Goal: Information Seeking & Learning: Learn about a topic

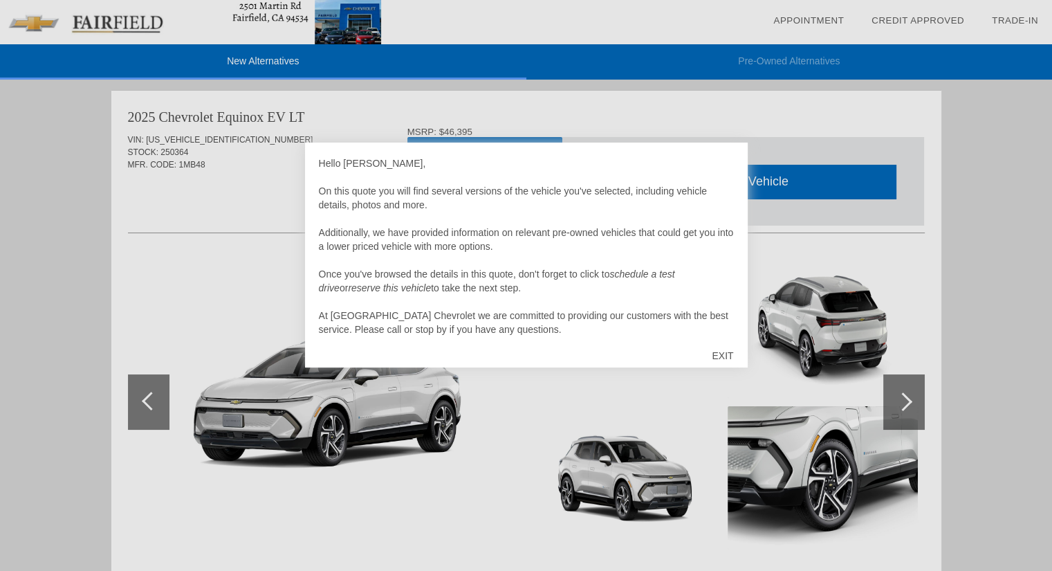
click at [718, 356] on div "EXIT" at bounding box center [722, 356] width 49 height 42
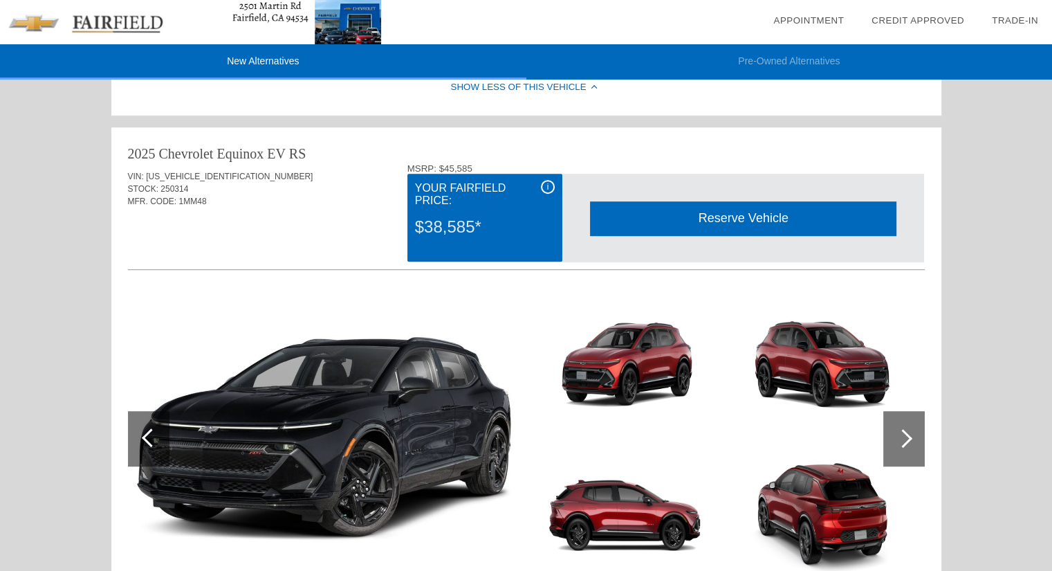
scroll to position [812, 0]
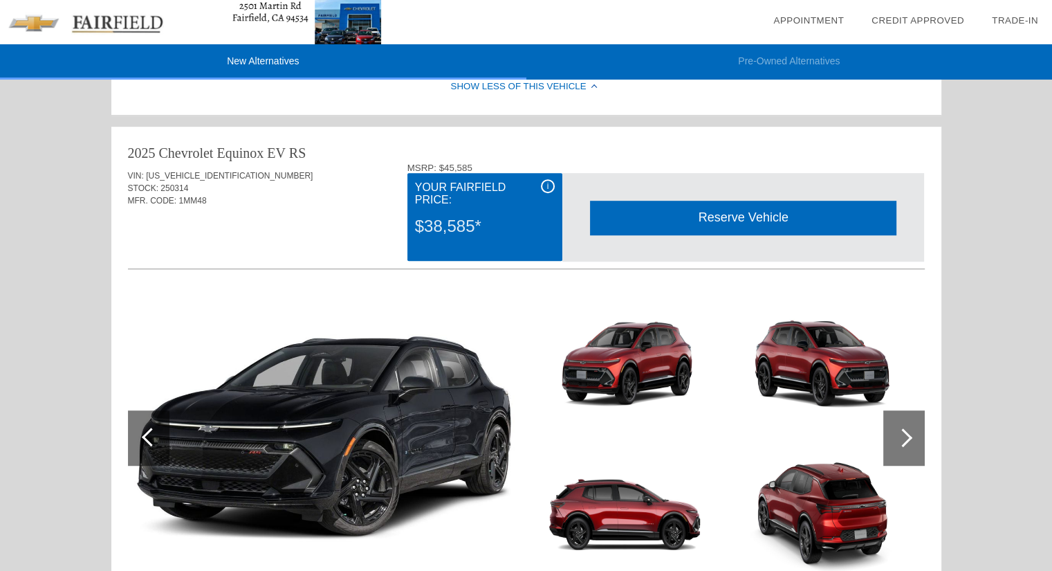
click at [548, 193] on div "i" at bounding box center [548, 186] width 14 height 14
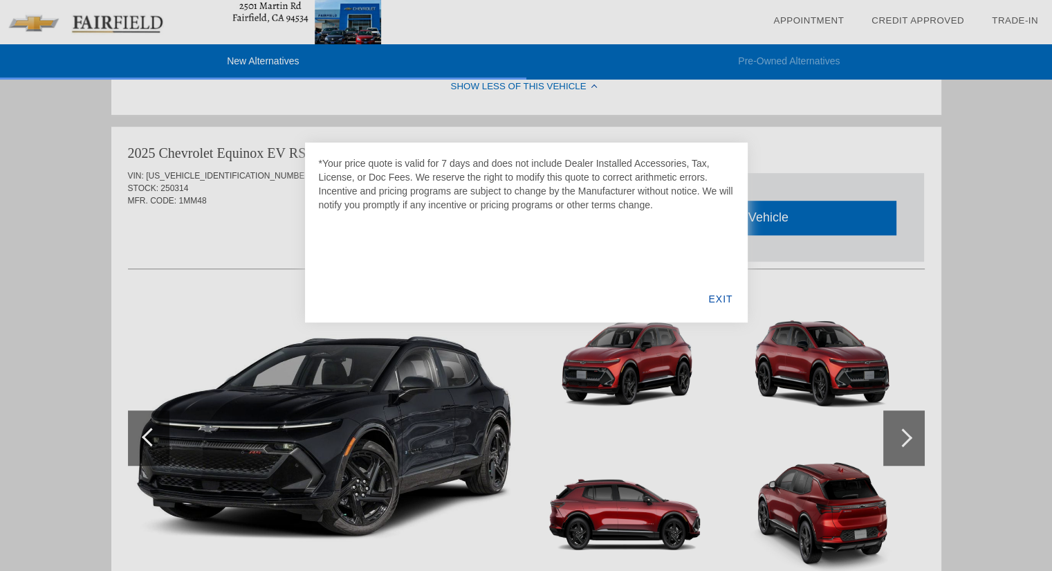
click at [715, 298] on div "EXIT" at bounding box center [720, 298] width 53 height 47
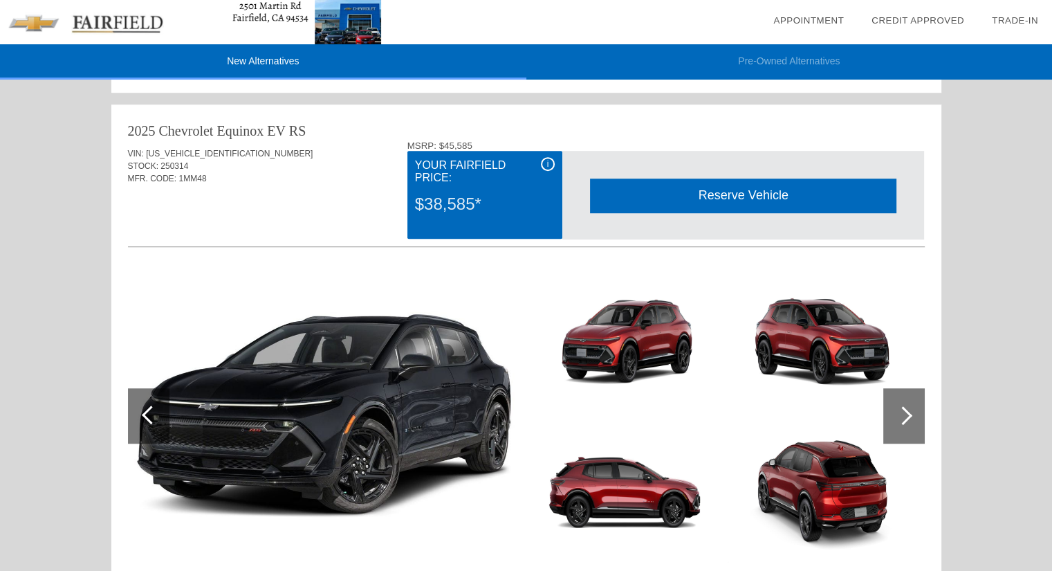
scroll to position [832, 0]
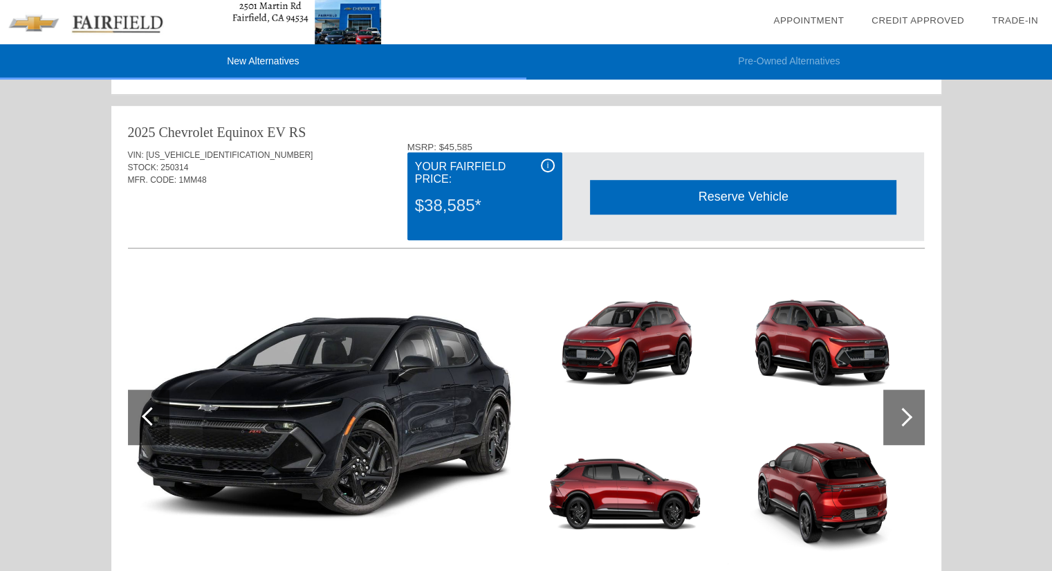
click at [548, 168] on div "i" at bounding box center [548, 165] width 14 height 14
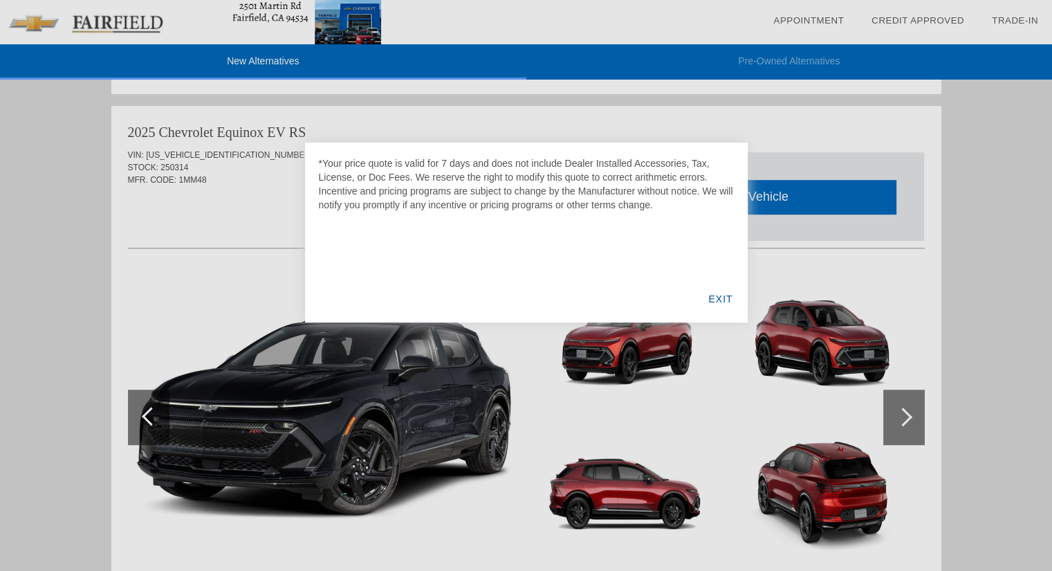
click at [715, 294] on div "EXIT" at bounding box center [720, 298] width 53 height 47
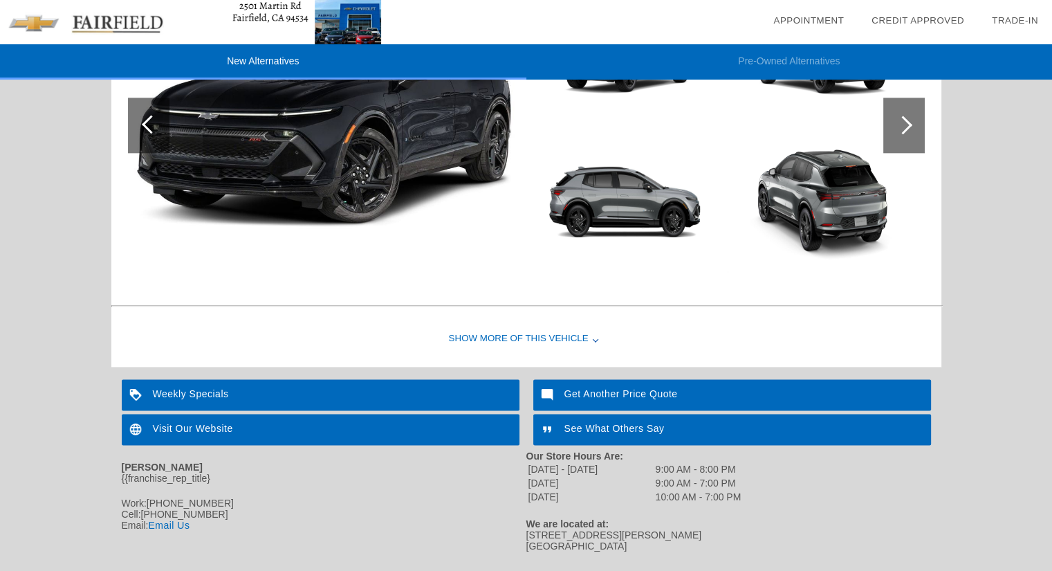
scroll to position [1688, 0]
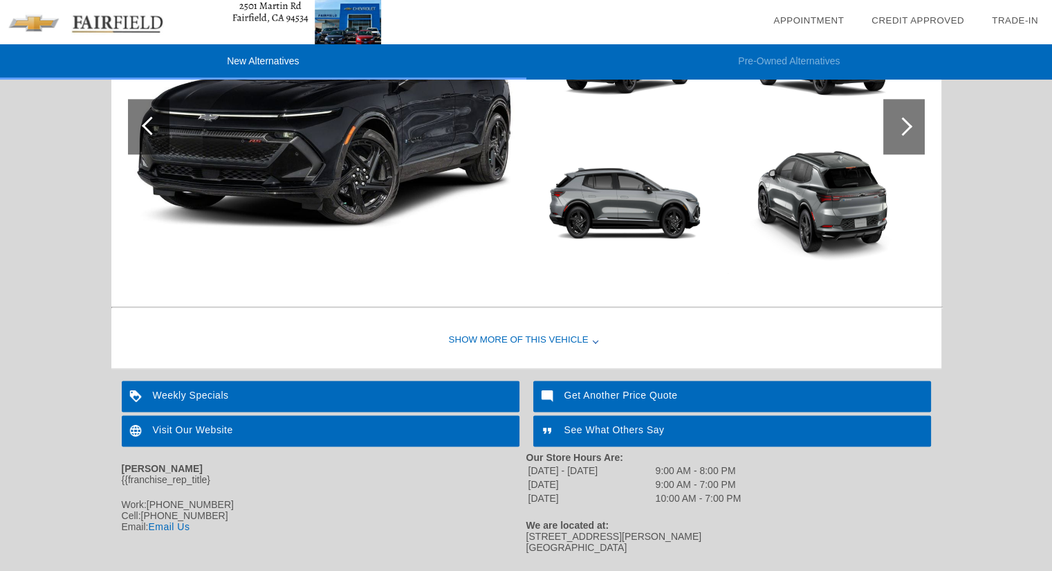
click at [535, 340] on div "Show More of this Vehicle" at bounding box center [526, 340] width 830 height 55
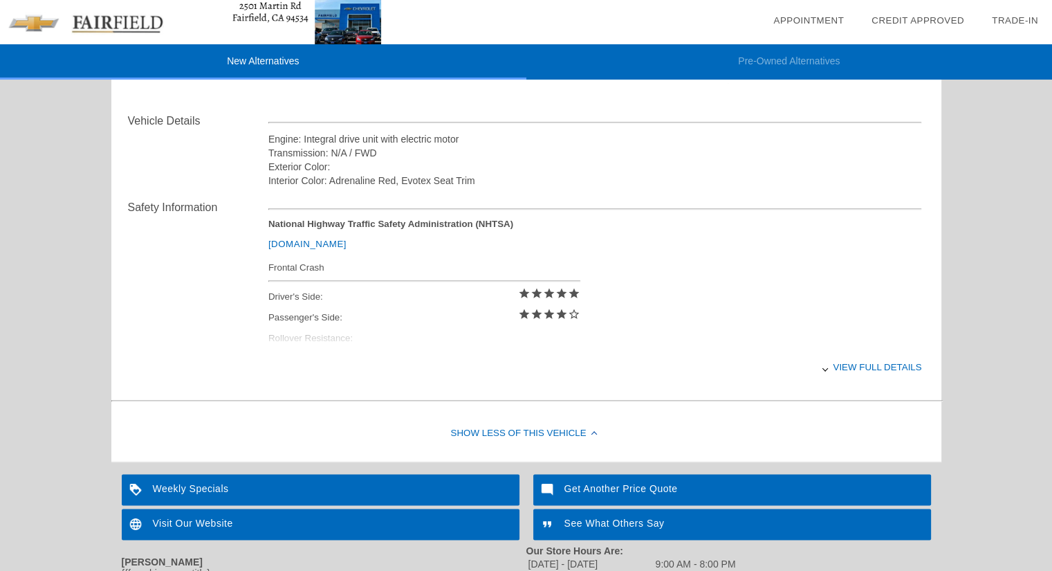
scroll to position [2028, 0]
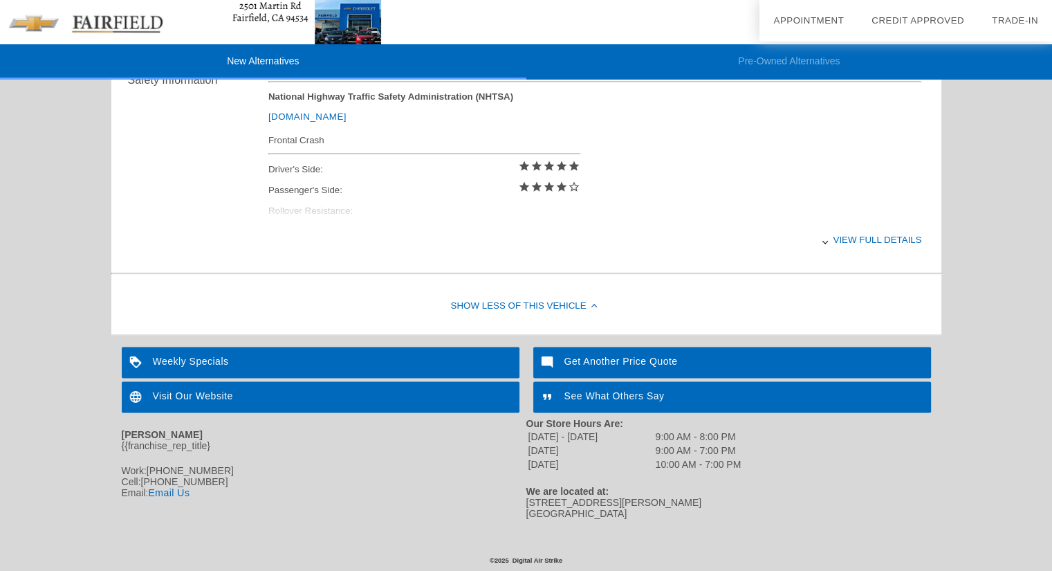
click at [498, 285] on div "Show Less of this Vehicle" at bounding box center [526, 306] width 830 height 55
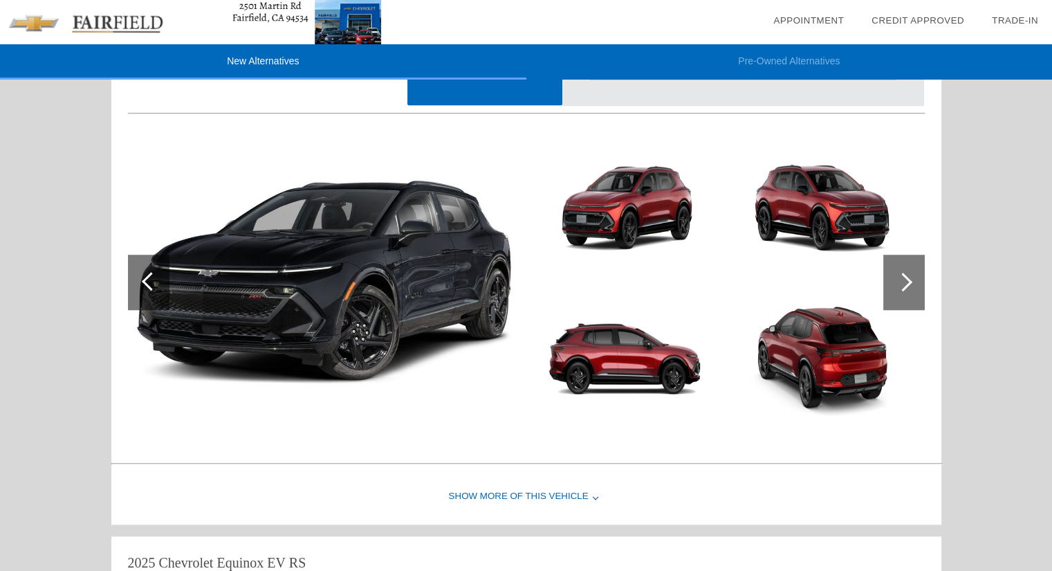
scroll to position [946, 0]
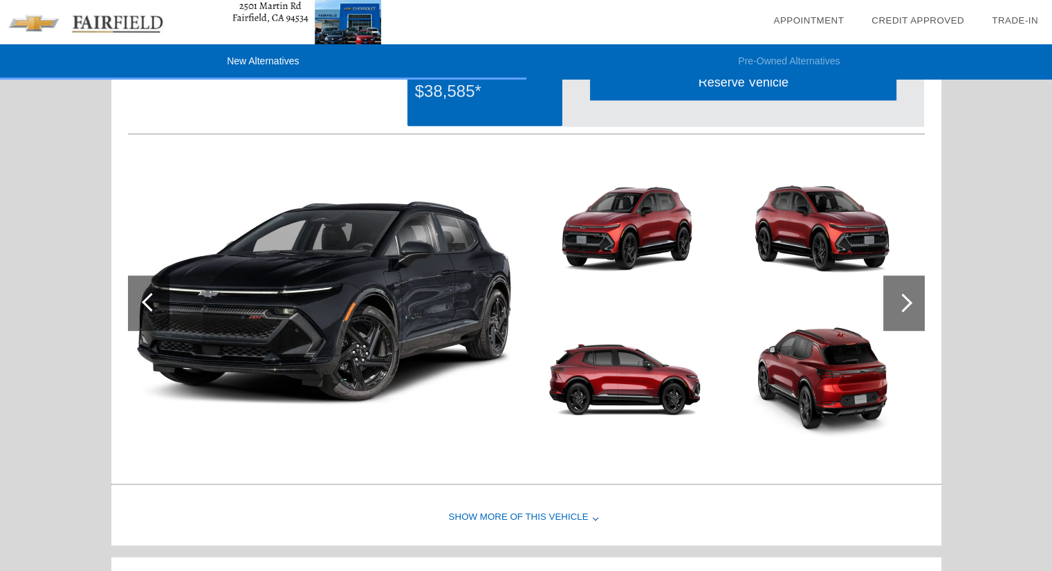
click at [541, 515] on div "Show More of this Vehicle" at bounding box center [526, 517] width 830 height 55
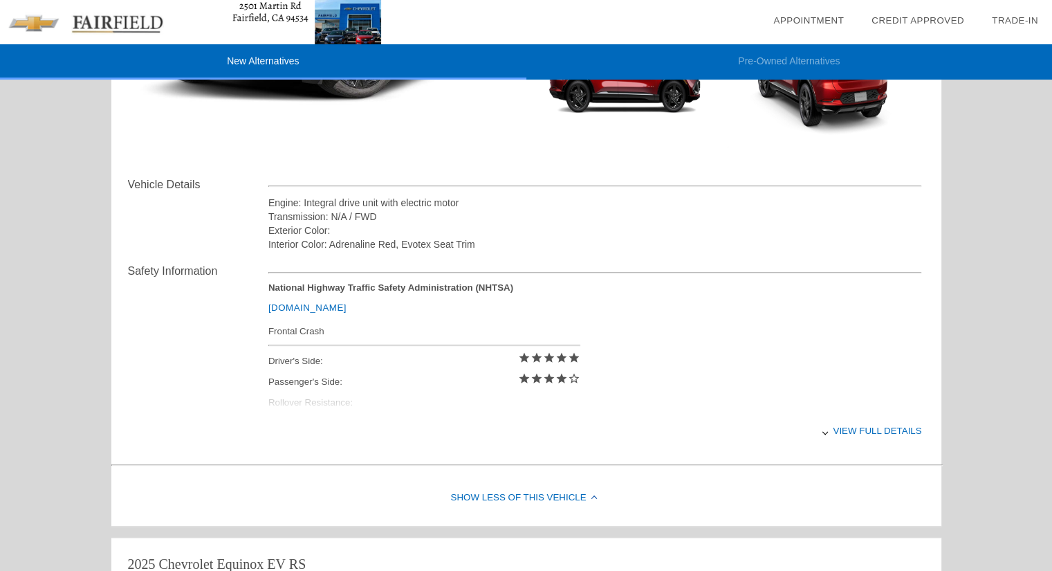
scroll to position [1275, 0]
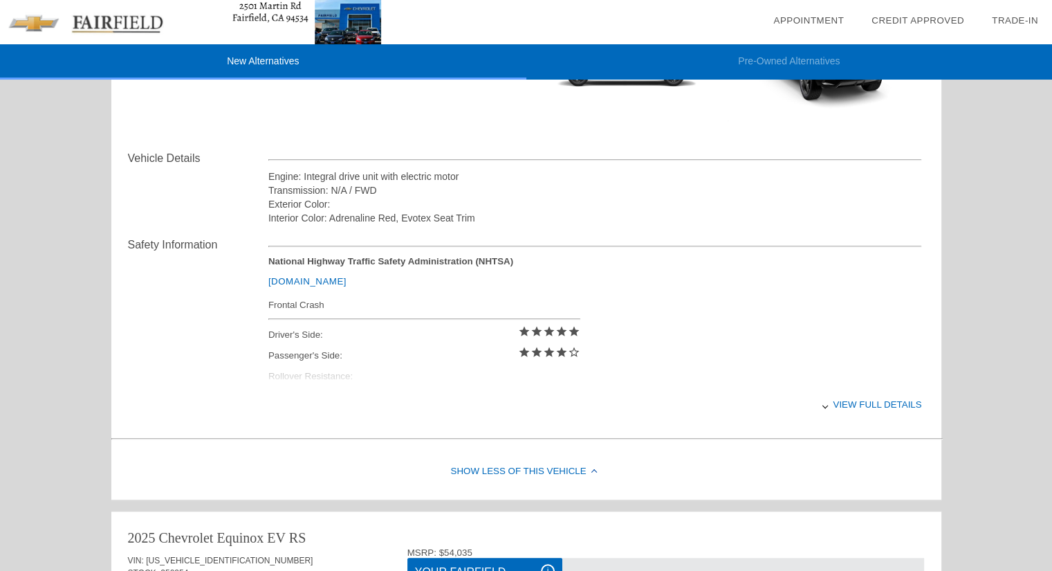
click at [868, 414] on div "View full details" at bounding box center [595, 404] width 654 height 34
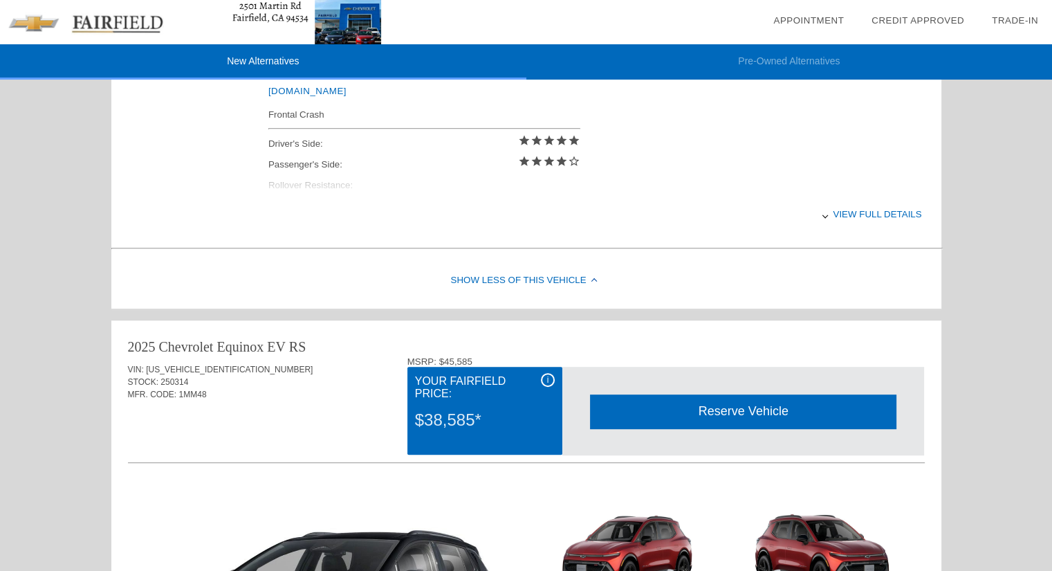
scroll to position [579, 0]
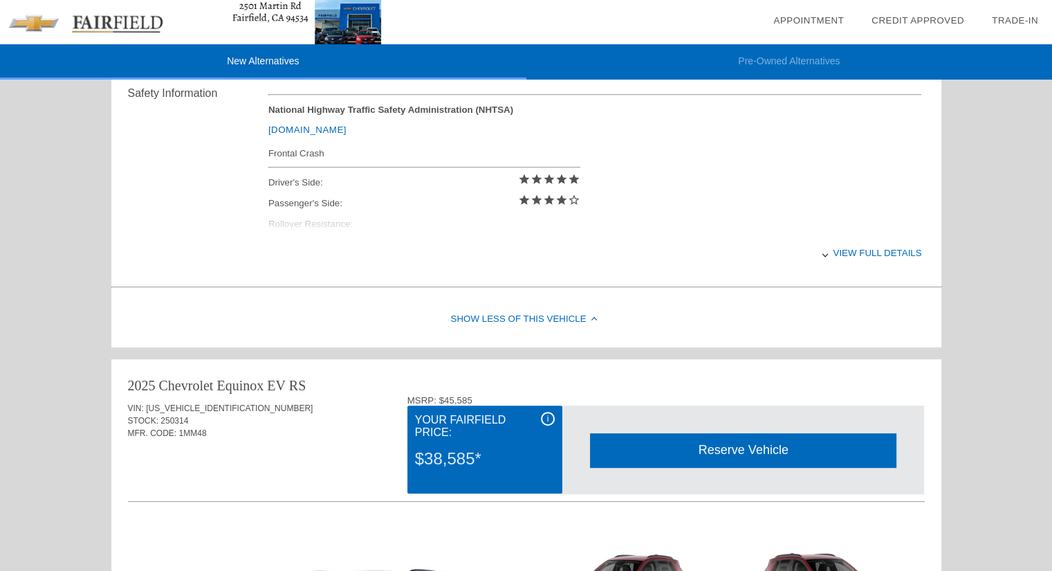
click at [217, 387] on div "2025 Chevrolet Equinox EV" at bounding box center [207, 385] width 158 height 19
